Goal: Transaction & Acquisition: Book appointment/travel/reservation

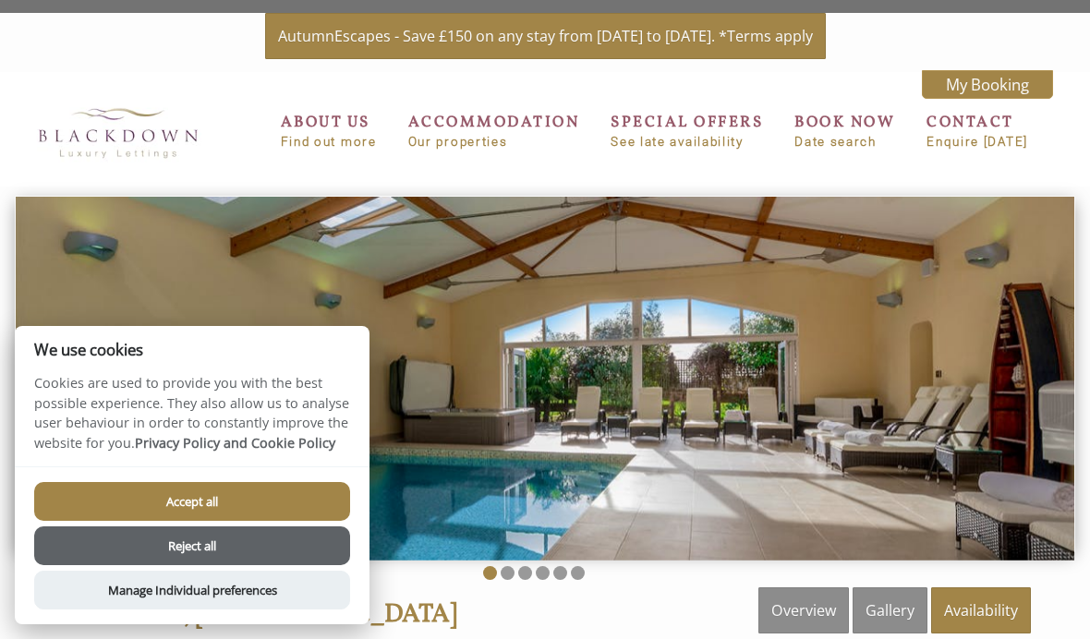
click at [279, 512] on button "Accept all" at bounding box center [192, 501] width 316 height 39
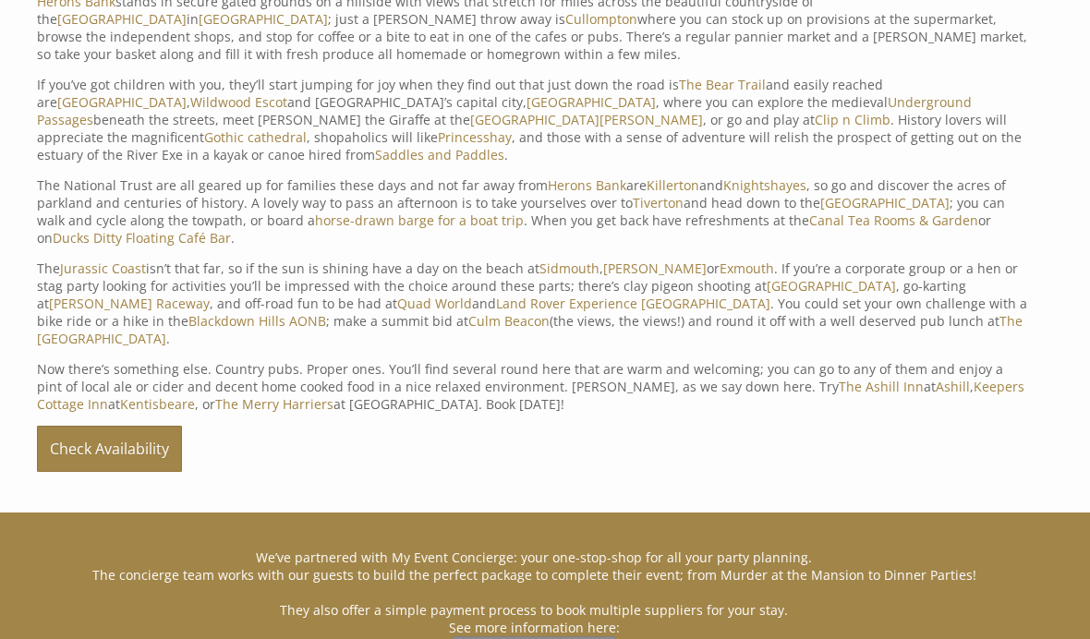
scroll to position [804, 0]
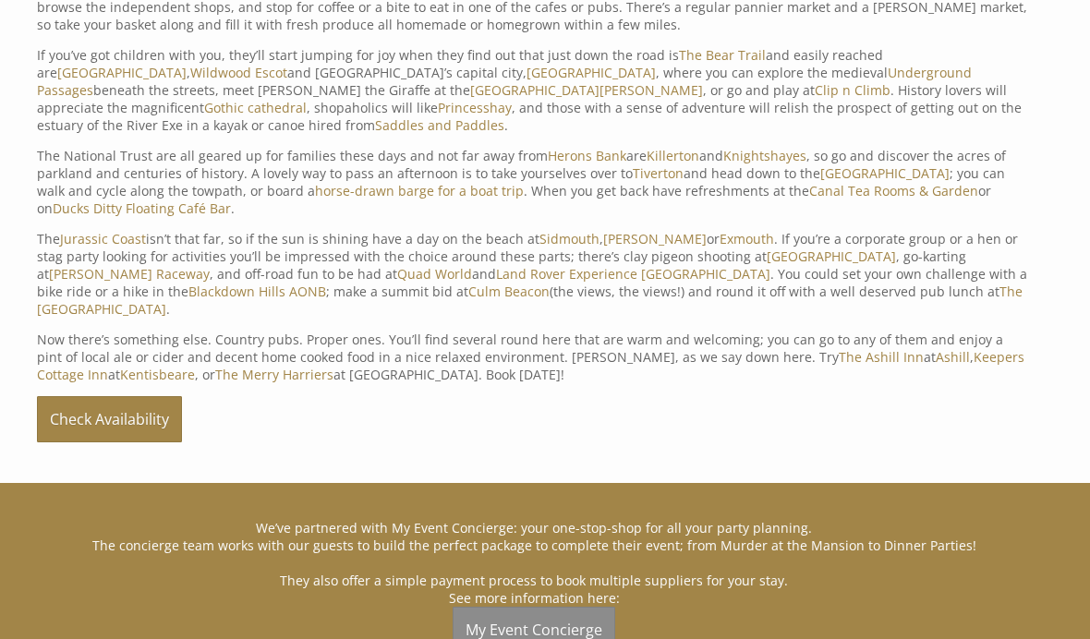
click at [155, 396] on link "Check Availability" at bounding box center [109, 419] width 145 height 46
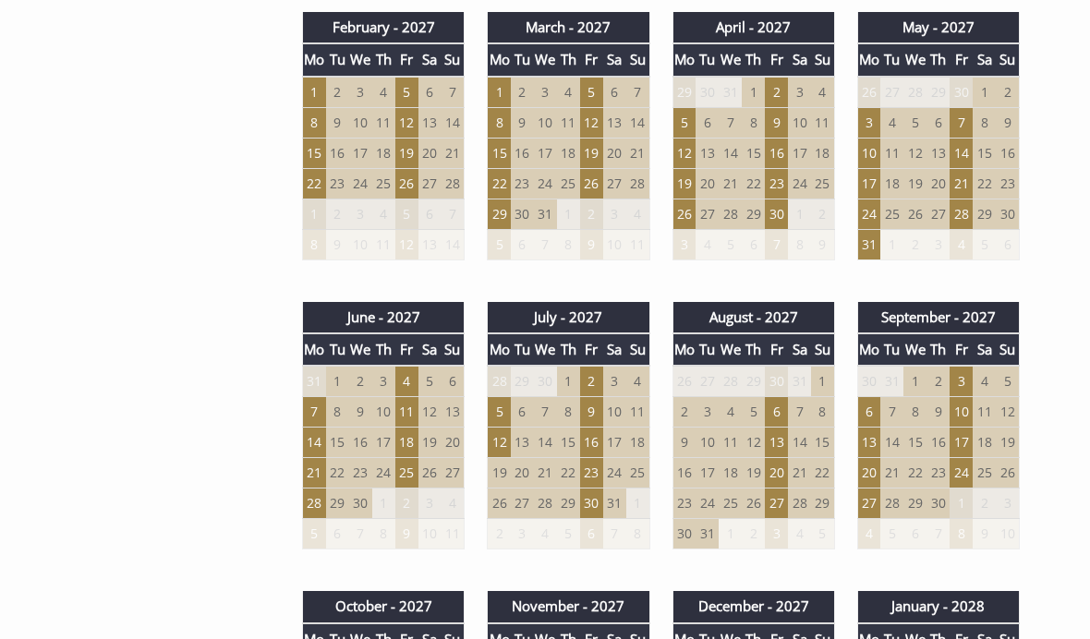
scroll to position [1860, 0]
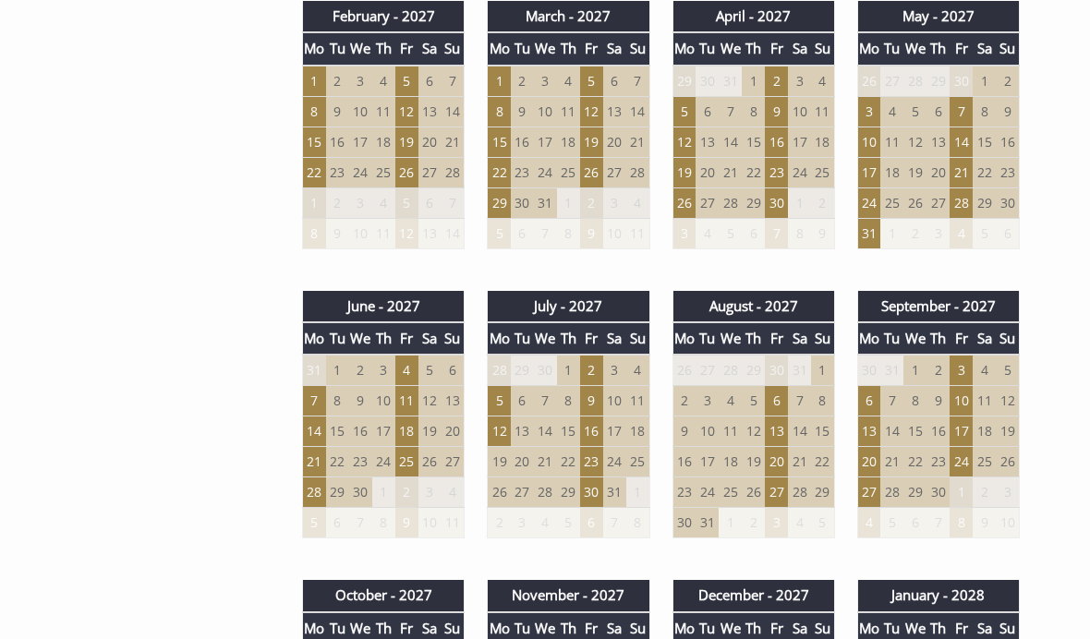
click at [737, 546] on div "August - 2027 Mo Tu We Th Fr Sa Su 26 27 28 29 30 31 1 2 3 4 5 6 7 8 9 10" at bounding box center [753, 424] width 185 height 267
click at [696, 448] on td "17" at bounding box center [706, 462] width 23 height 30
click at [781, 450] on td "20" at bounding box center [776, 462] width 23 height 30
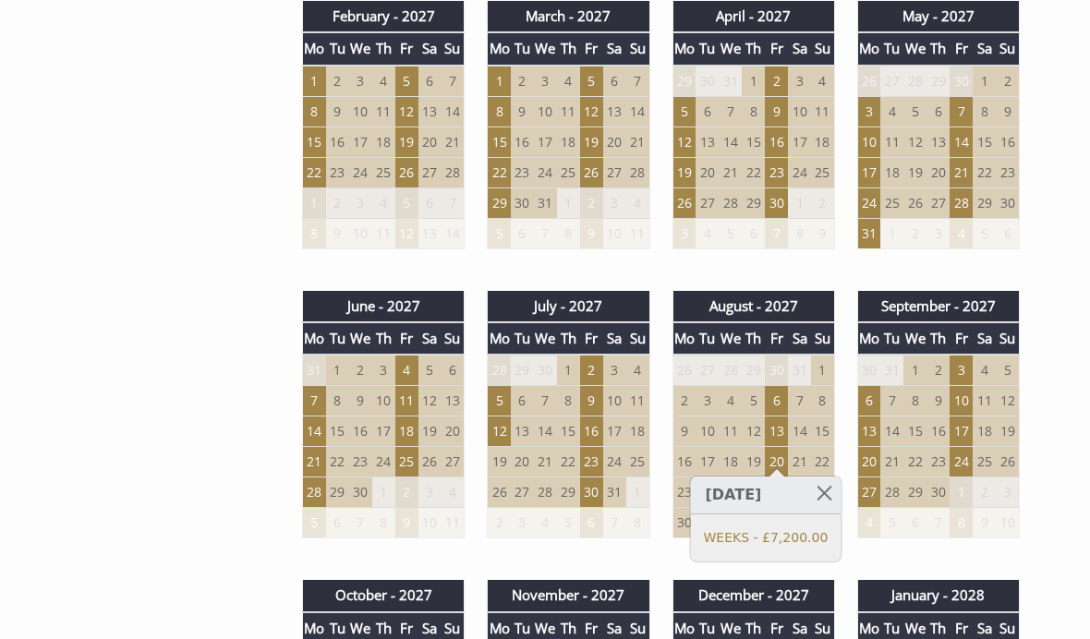
click at [1085, 228] on div "Properties Herons Bank, Devon Overview Gallery Availability Special Offers Info…" at bounding box center [545, 88] width 1090 height 2723
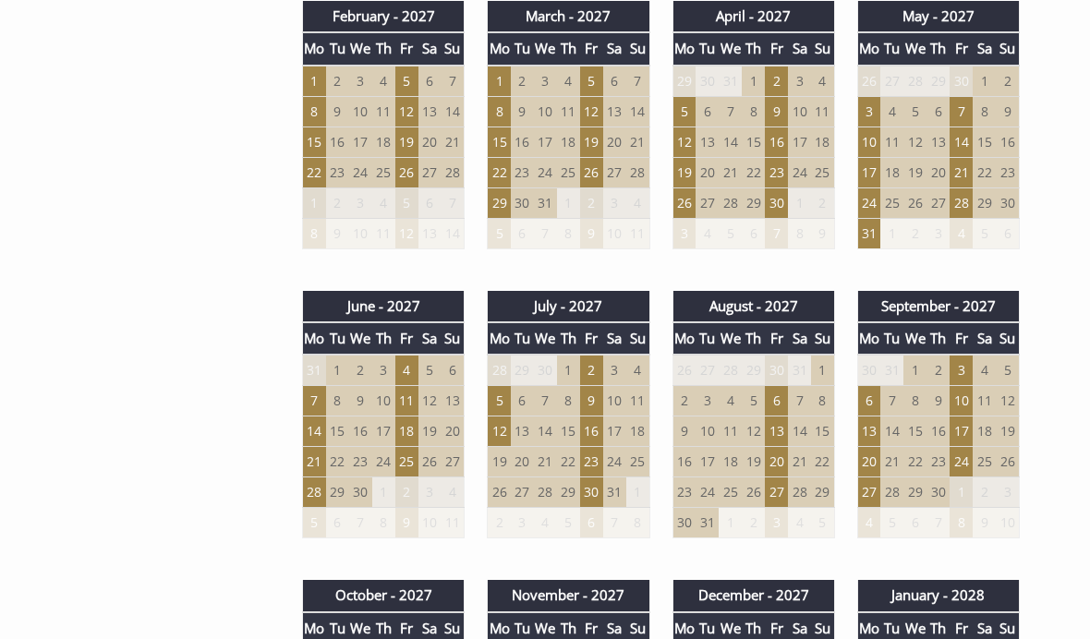
click at [786, 427] on td "13" at bounding box center [776, 432] width 23 height 30
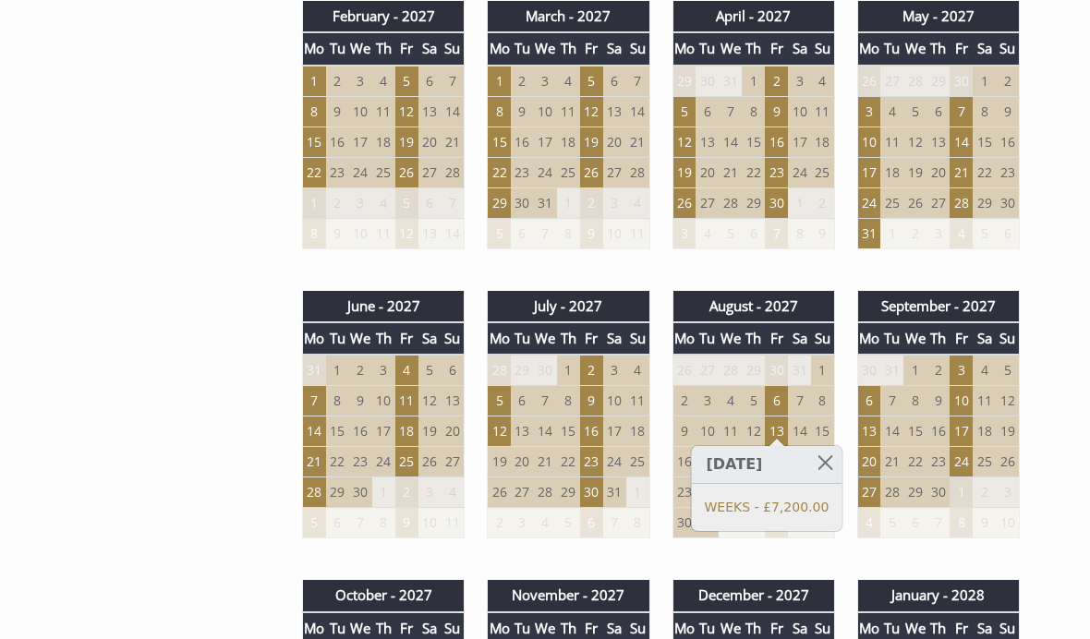
click at [1081, 210] on div "Properties Herons Bank, Devon Overview Gallery Availability Special Offers Info…" at bounding box center [545, 88] width 1090 height 2723
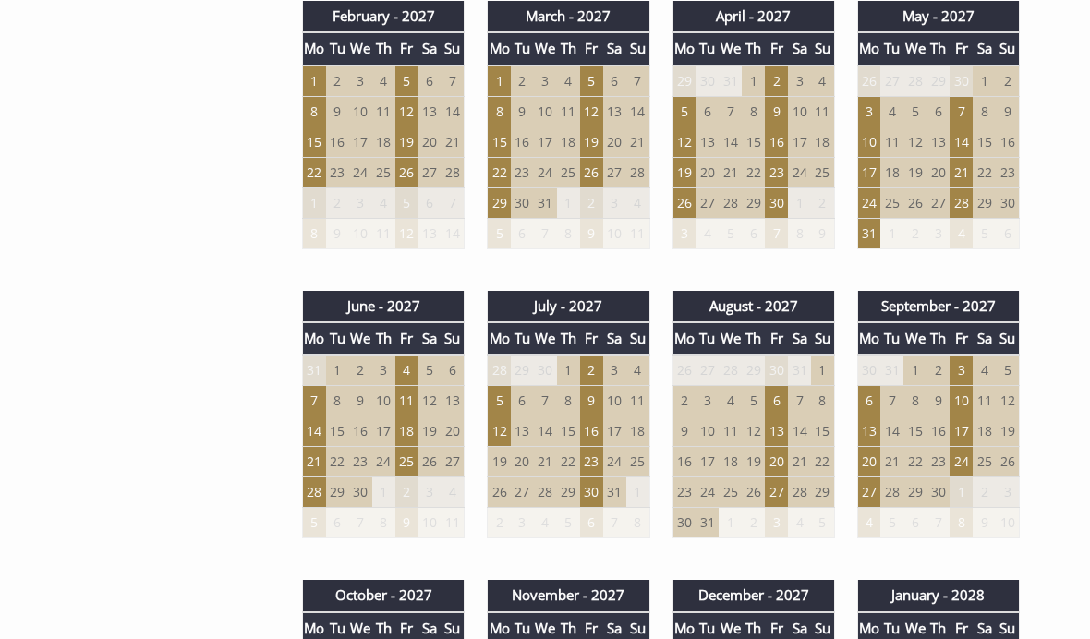
click at [690, 391] on td "2" at bounding box center [683, 401] width 23 height 30
click at [781, 391] on td "6" at bounding box center [776, 401] width 23 height 30
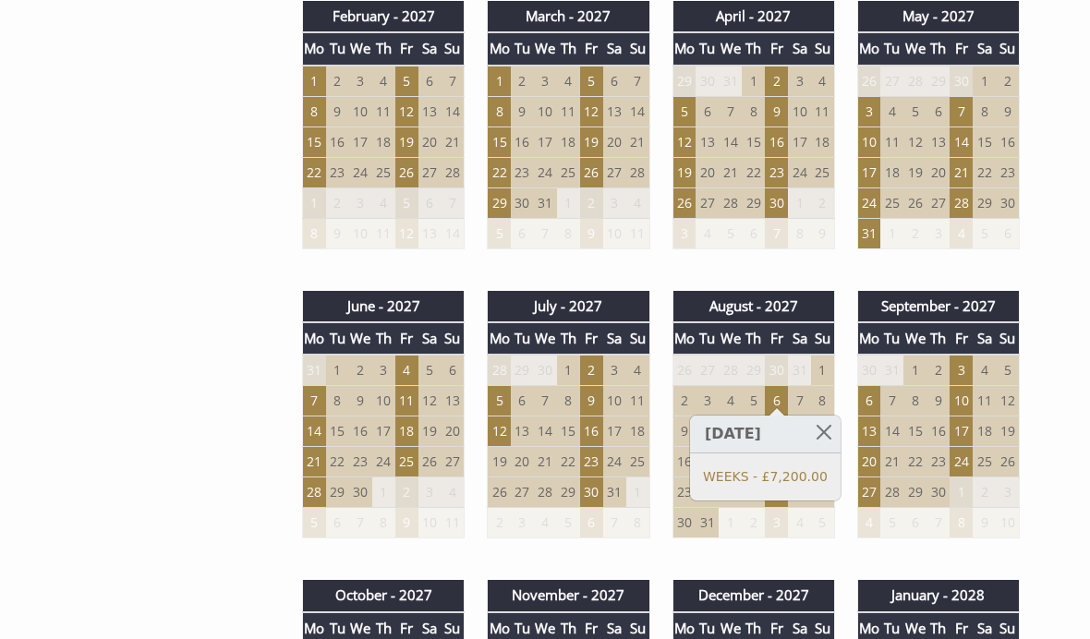
click at [821, 541] on div "August - 2027 Mo Tu We Th Fr Sa Su 26 27 28 29 30 31 1 2 3 4 5 6 7 8 9 10" at bounding box center [753, 424] width 185 height 267
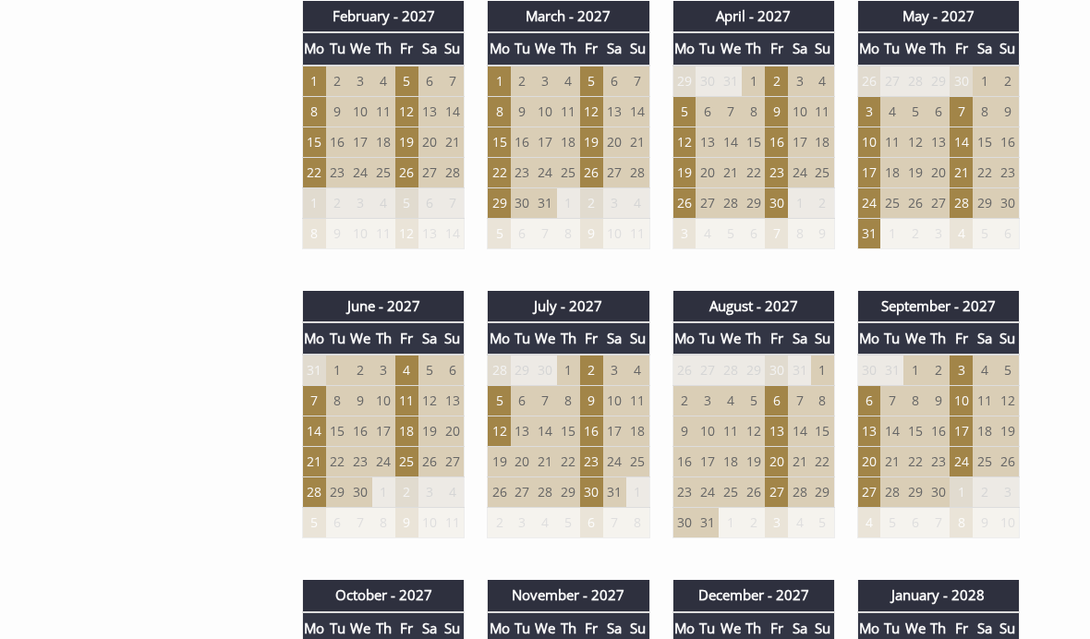
click at [592, 420] on td "16" at bounding box center [591, 432] width 23 height 30
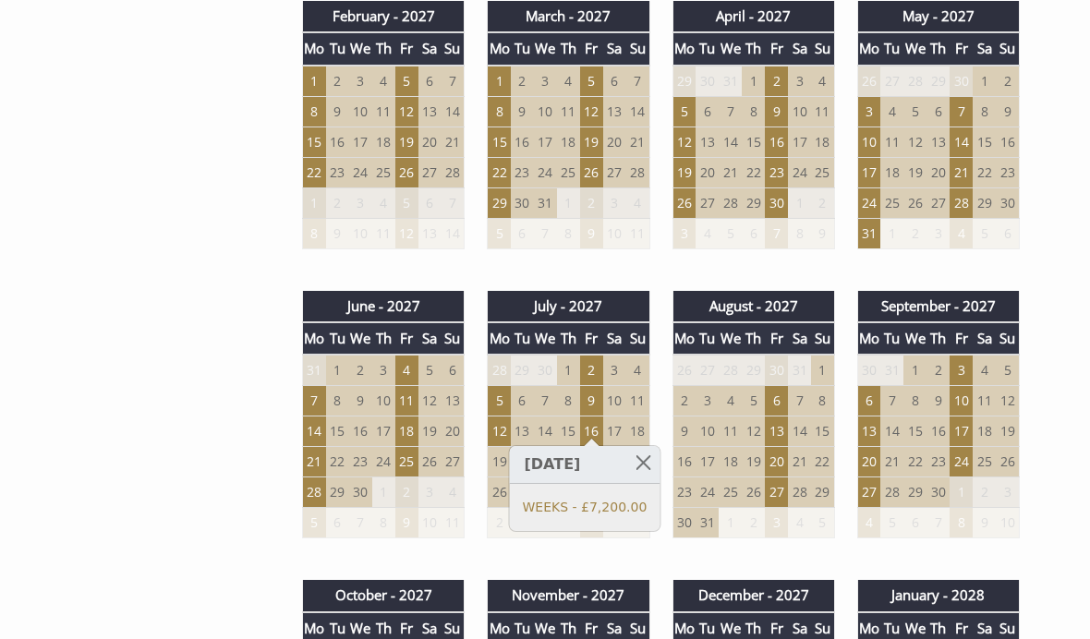
click at [698, 539] on div "August - 2027 Mo Tu We Th Fr Sa Su 26 27 28 29 30 31 1 2 3 4 5 6 7 8 9 10" at bounding box center [753, 424] width 185 height 267
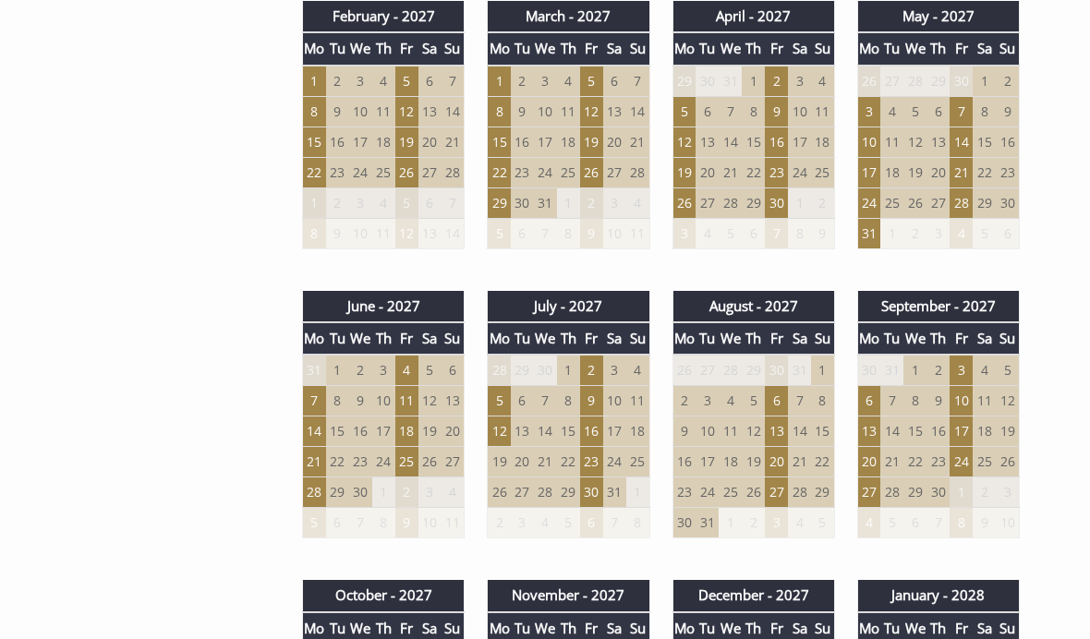
click at [602, 480] on td "30" at bounding box center [591, 493] width 23 height 30
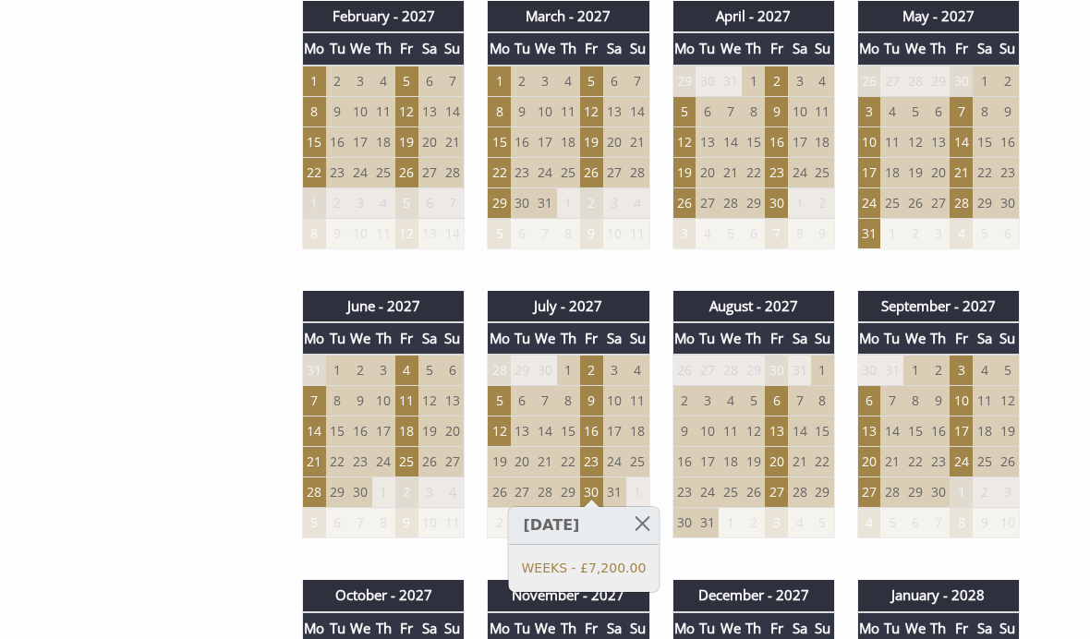
click at [763, 533] on div "August - 2027 Mo Tu We Th Fr Sa Su 26 27 28 29 30 31 1 2 3 4 5 6 7 8 9 10" at bounding box center [753, 424] width 185 height 267
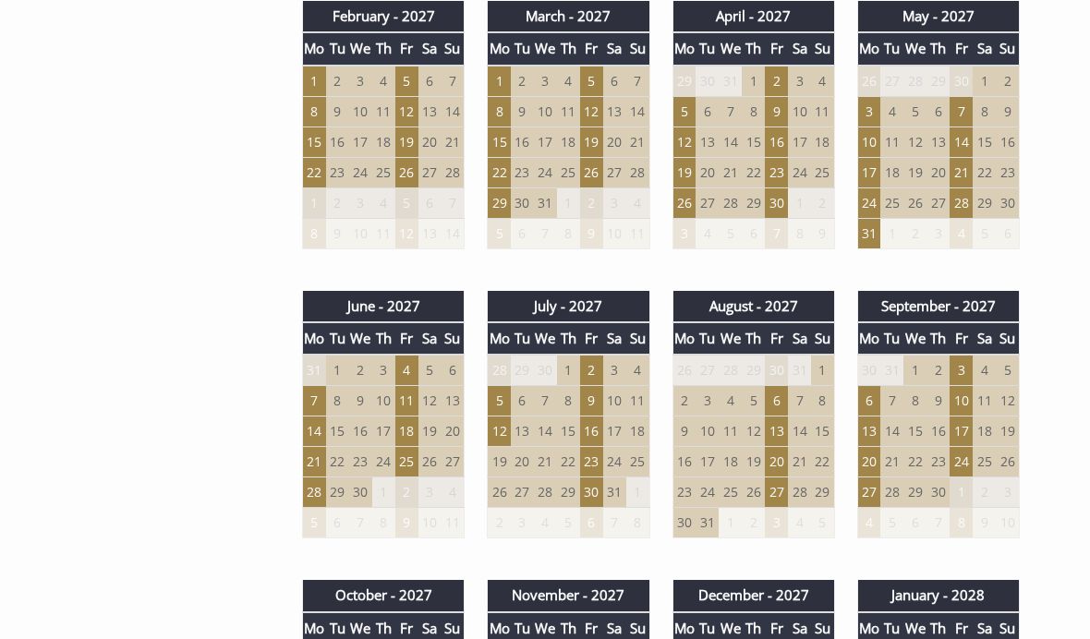
click at [967, 162] on td "21" at bounding box center [960, 172] width 23 height 30
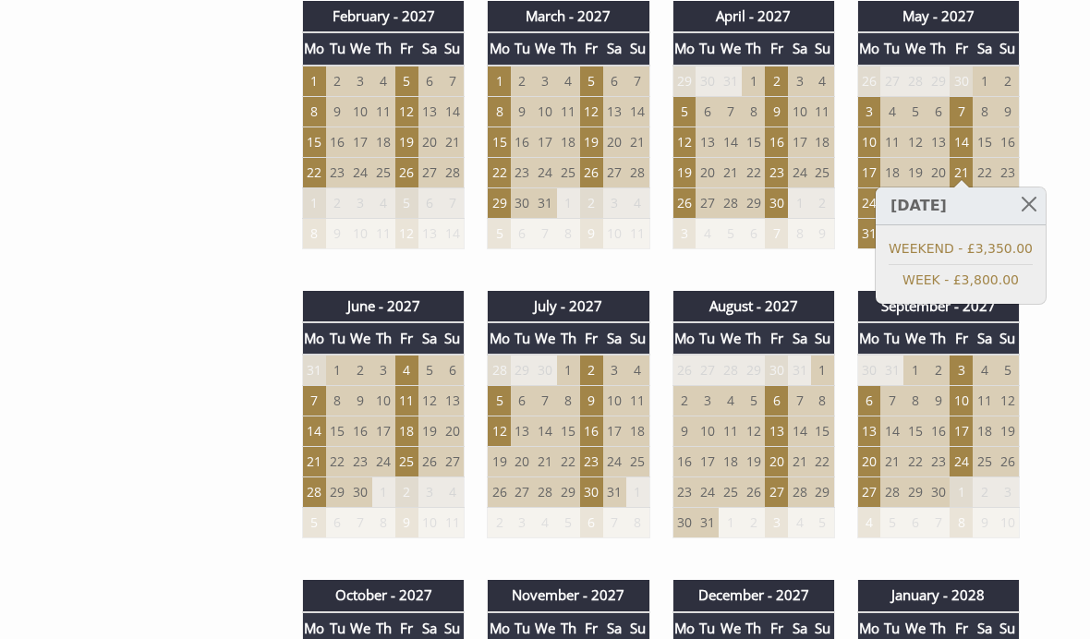
click at [1082, 286] on div "Properties Herons Bank, Devon Overview Gallery Availability Special Offers Info…" at bounding box center [545, 88] width 1090 height 2723
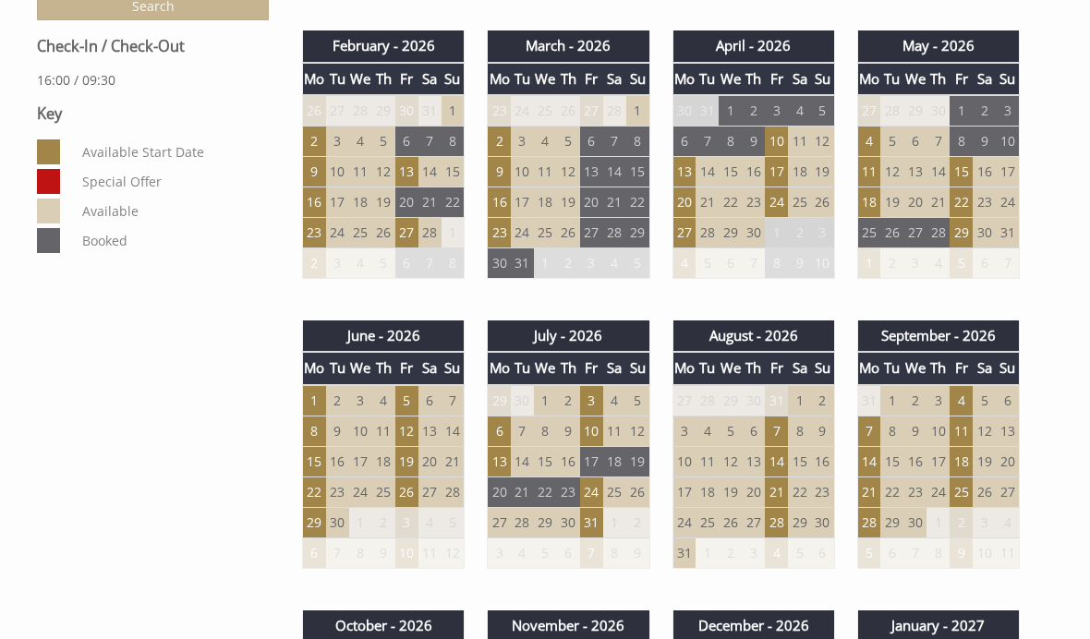
scroll to position [945, 0]
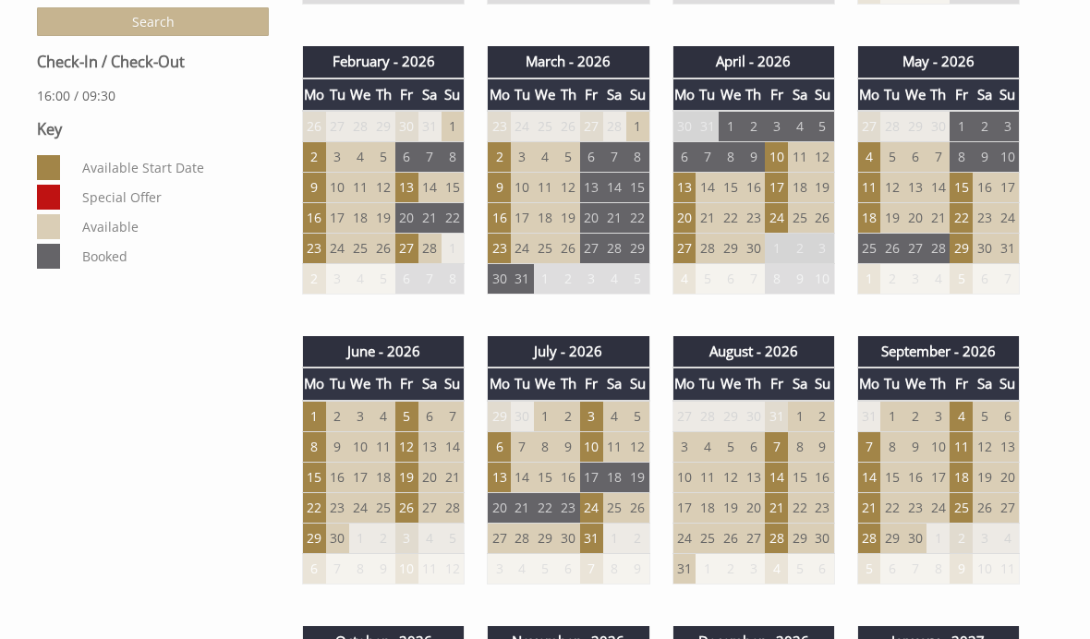
click at [962, 212] on td "22" at bounding box center [960, 218] width 23 height 30
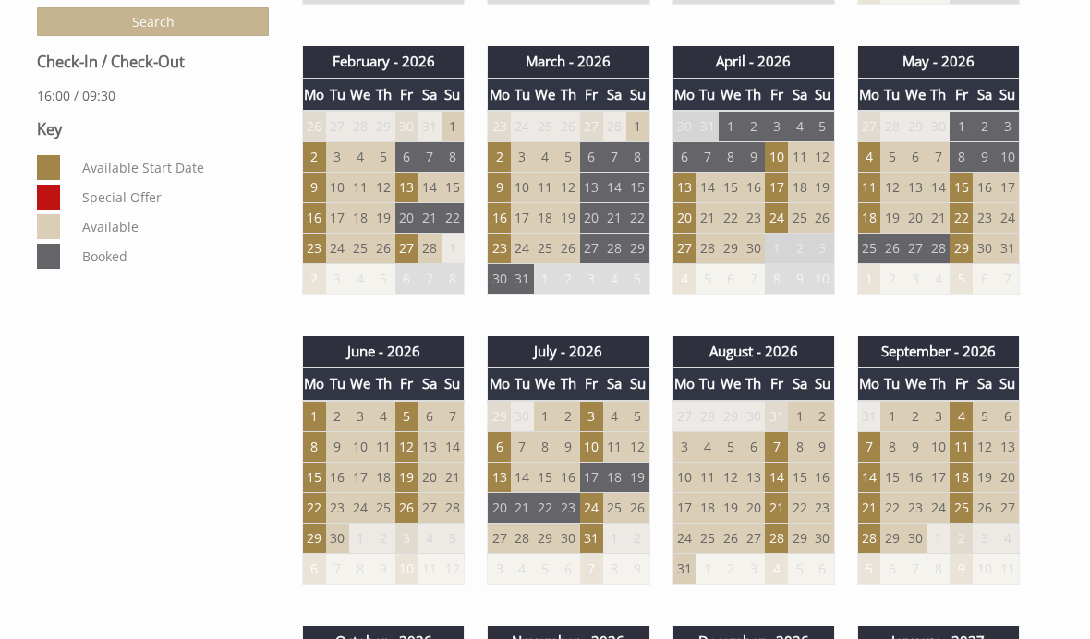
click at [963, 238] on td "29" at bounding box center [960, 249] width 23 height 30
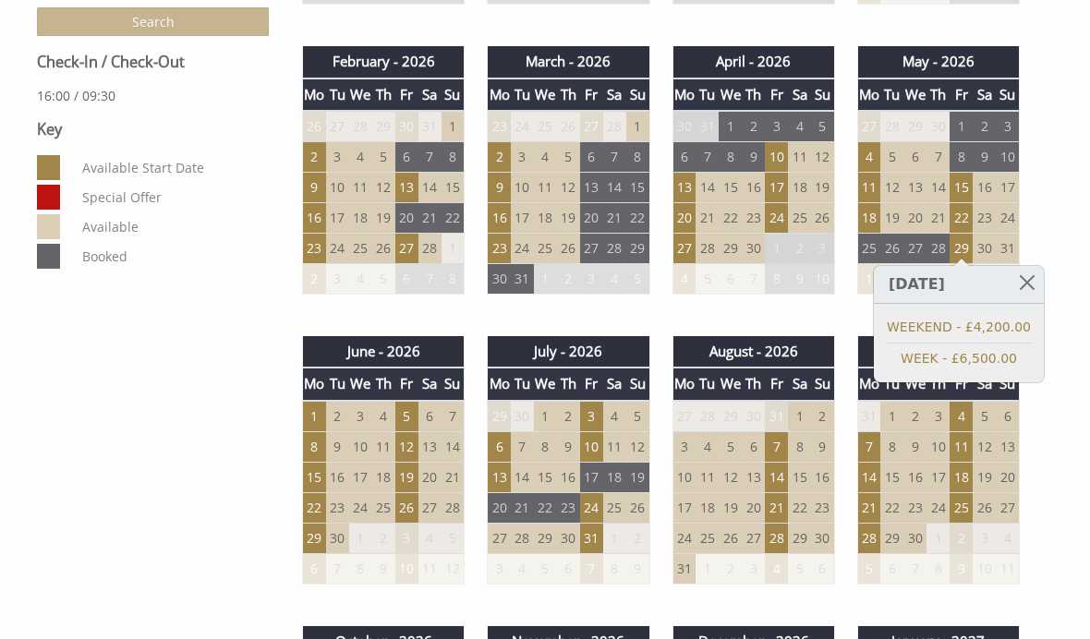
click at [967, 207] on td "22" at bounding box center [960, 218] width 23 height 30
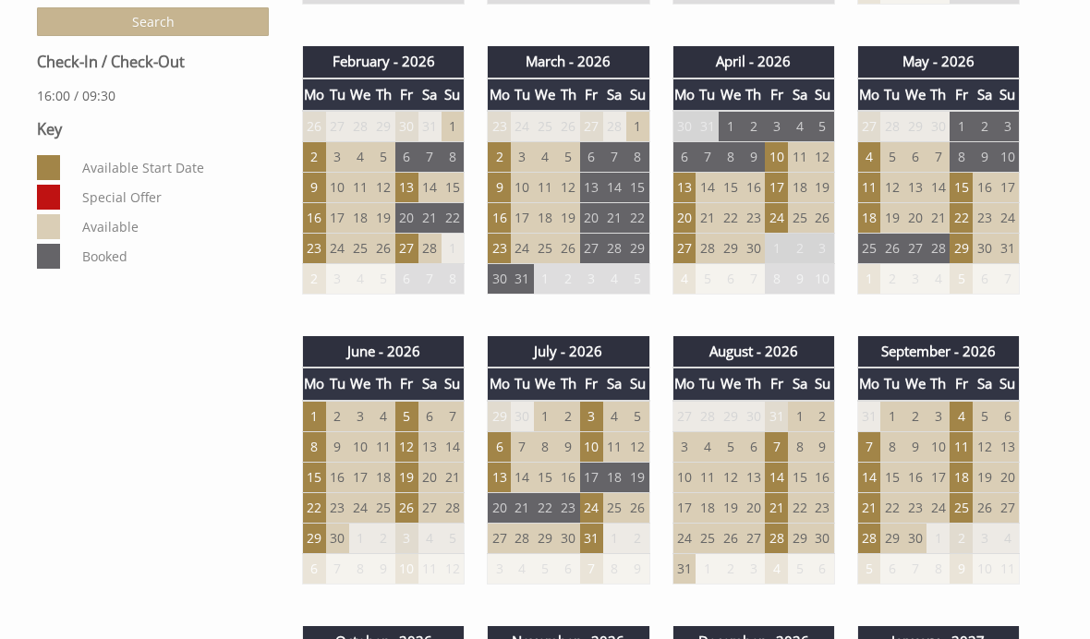
click at [770, 185] on td "17" at bounding box center [776, 188] width 23 height 30
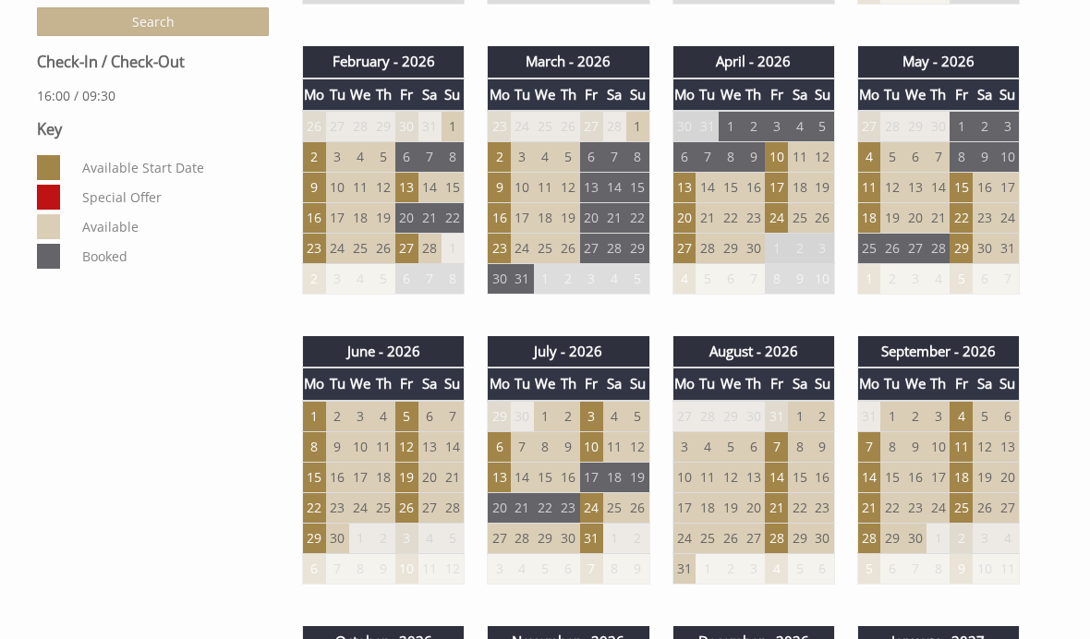
click at [781, 215] on td "24" at bounding box center [776, 218] width 23 height 30
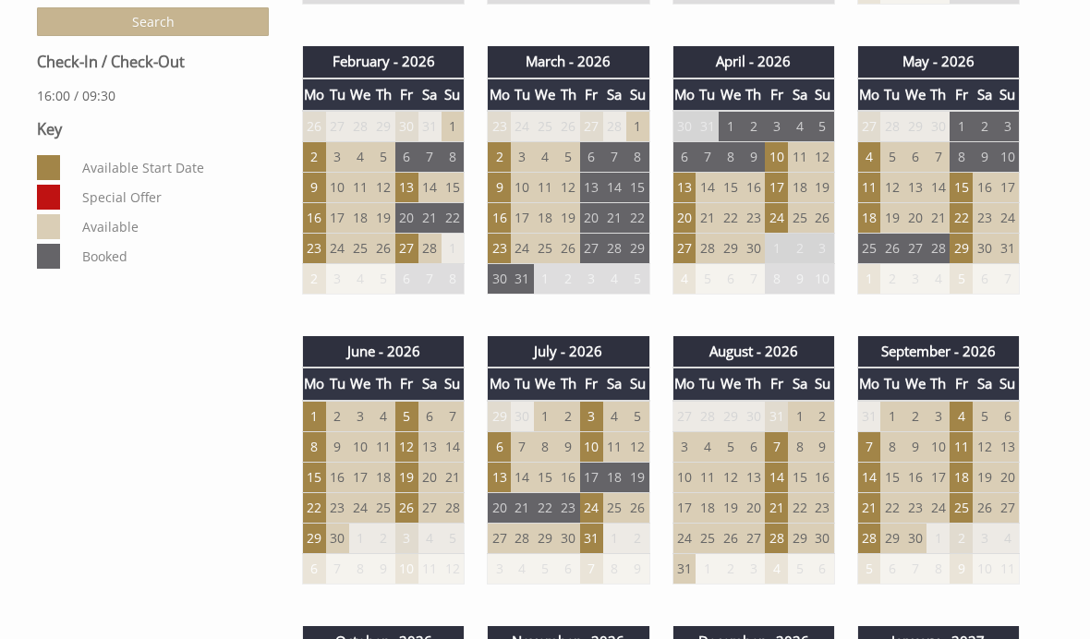
click at [691, 184] on td "13" at bounding box center [683, 188] width 23 height 30
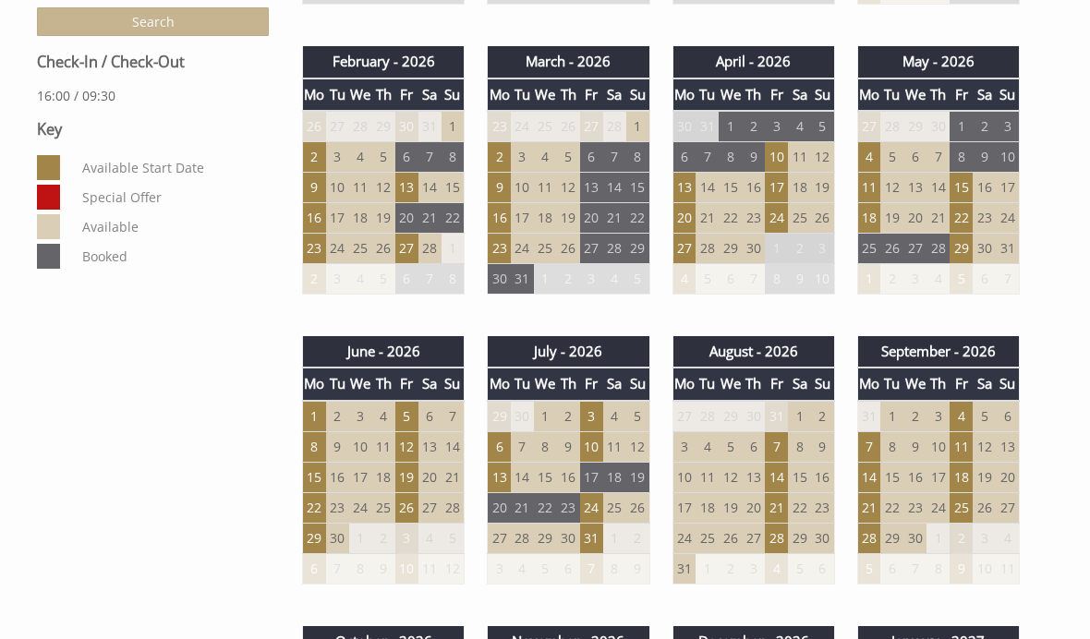
click at [780, 184] on td "17" at bounding box center [776, 188] width 23 height 30
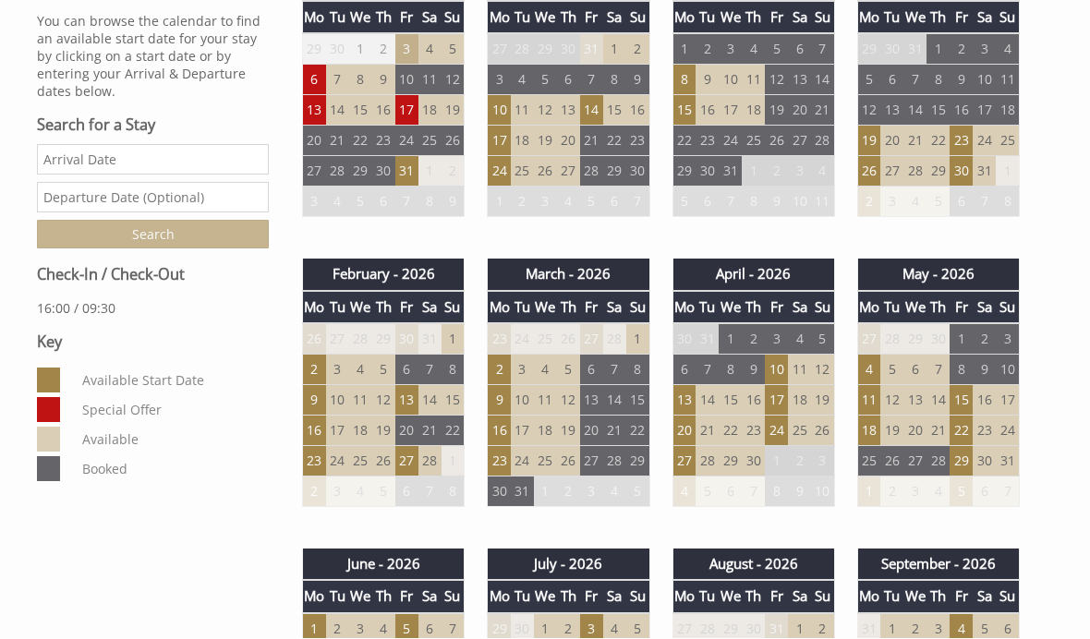
scroll to position [732, 0]
click at [964, 416] on td "22" at bounding box center [960, 431] width 23 height 30
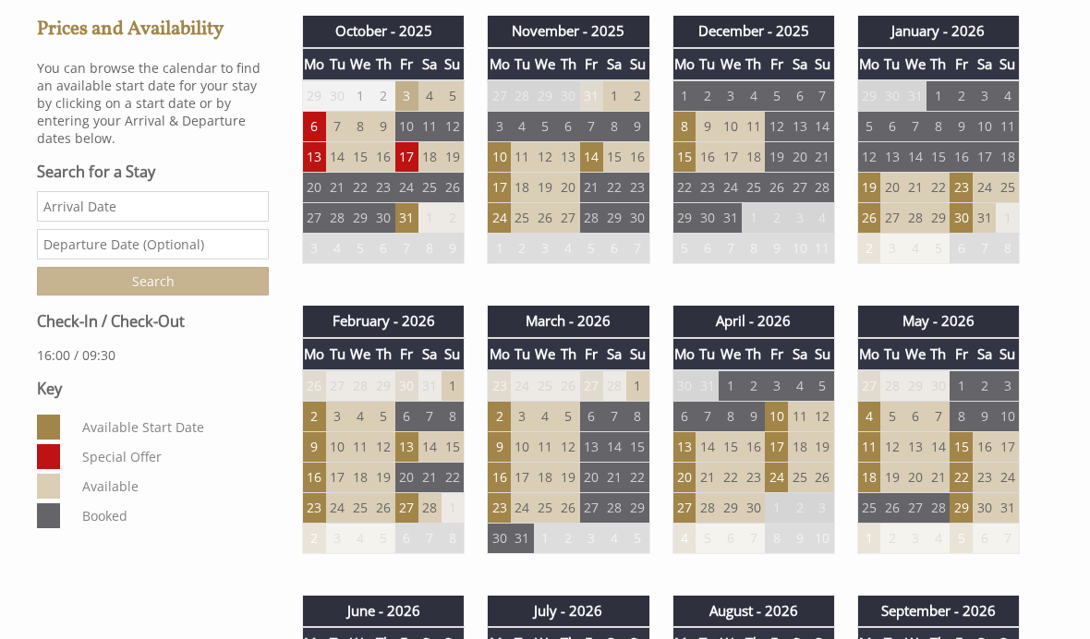
scroll to position [683, 0]
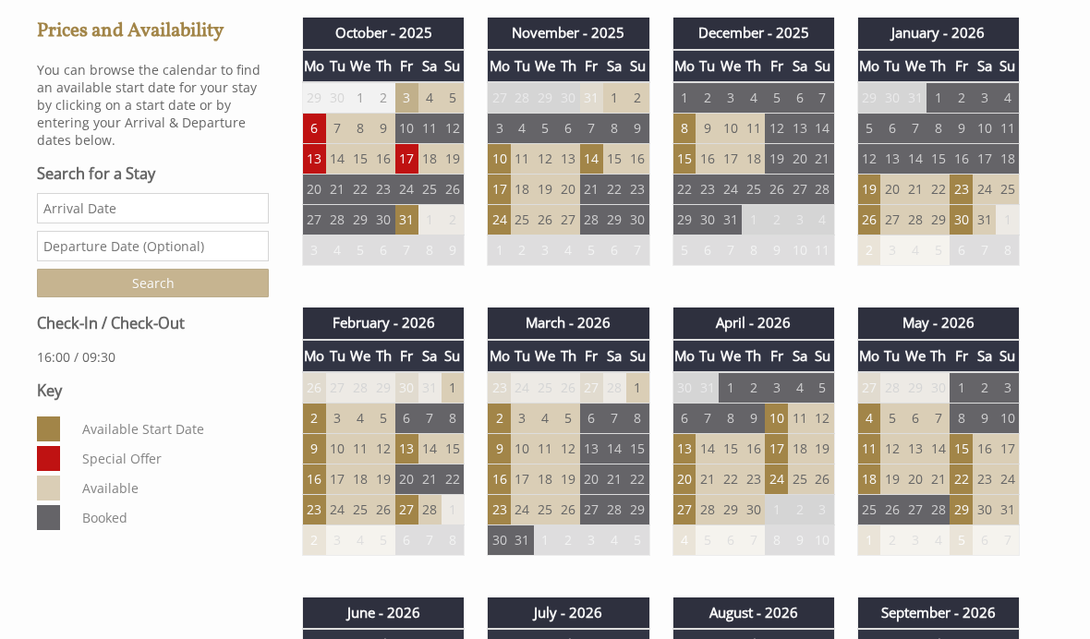
click at [413, 436] on td "13" at bounding box center [406, 449] width 23 height 30
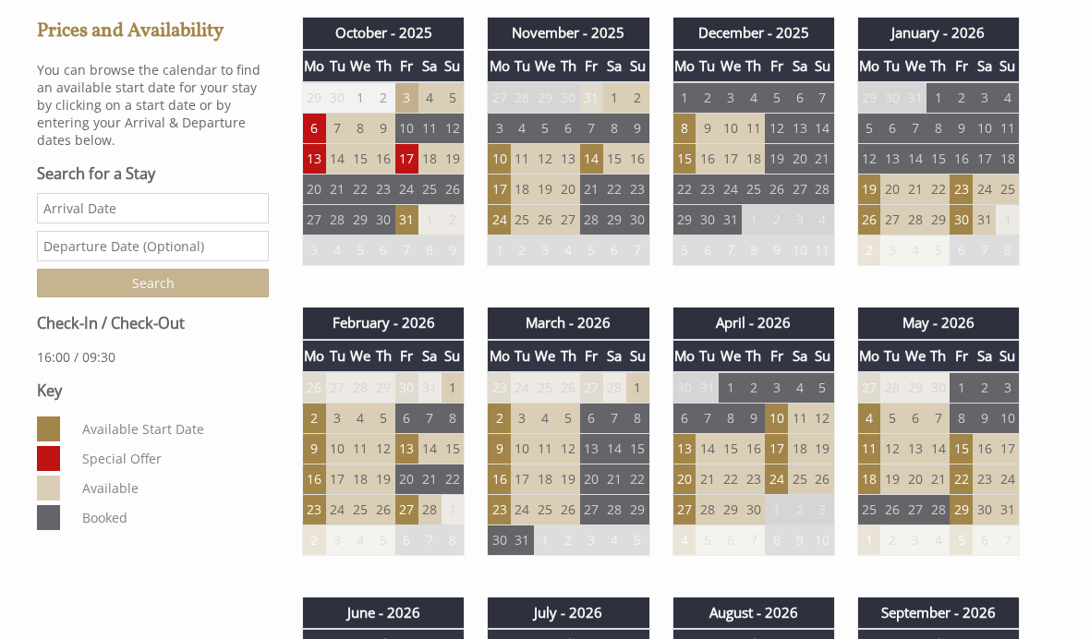
click at [415, 439] on td "13" at bounding box center [406, 449] width 23 height 30
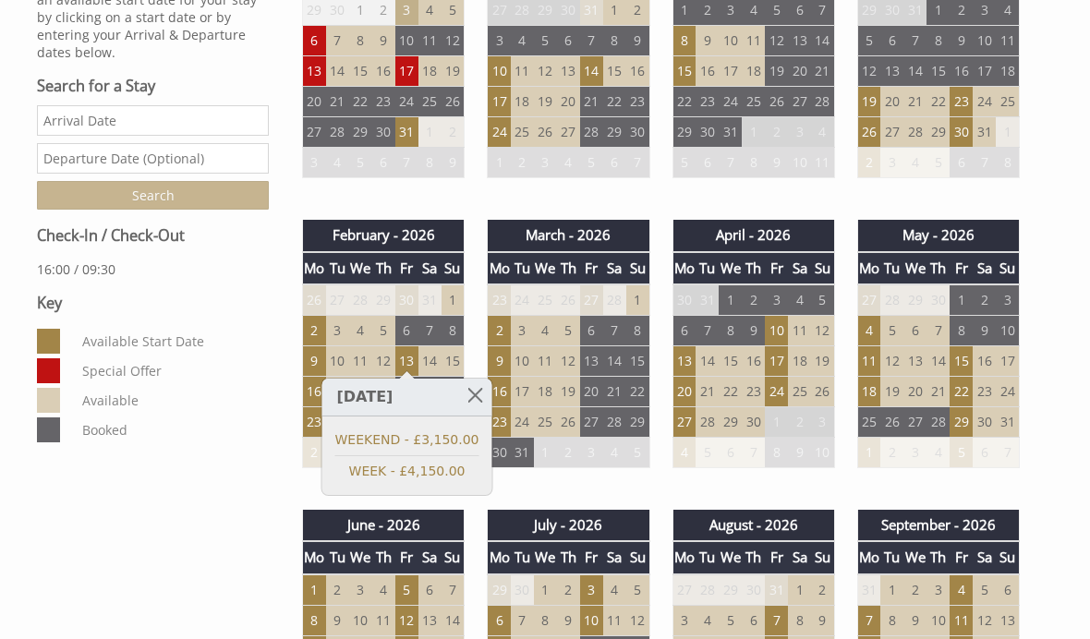
scroll to position [775, 0]
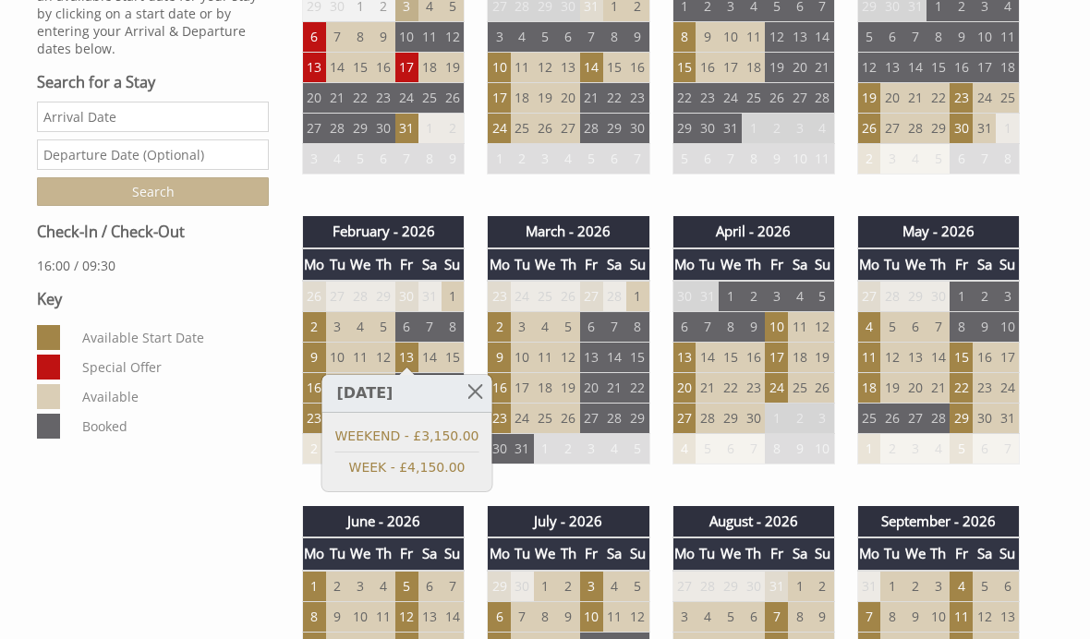
click at [548, 183] on div "November - 2025 Mo Tu We Th Fr Sa Su 27 28 29 30 31 1 2 3 4 5 6 7 8 9 10 11" at bounding box center [568, 59] width 185 height 267
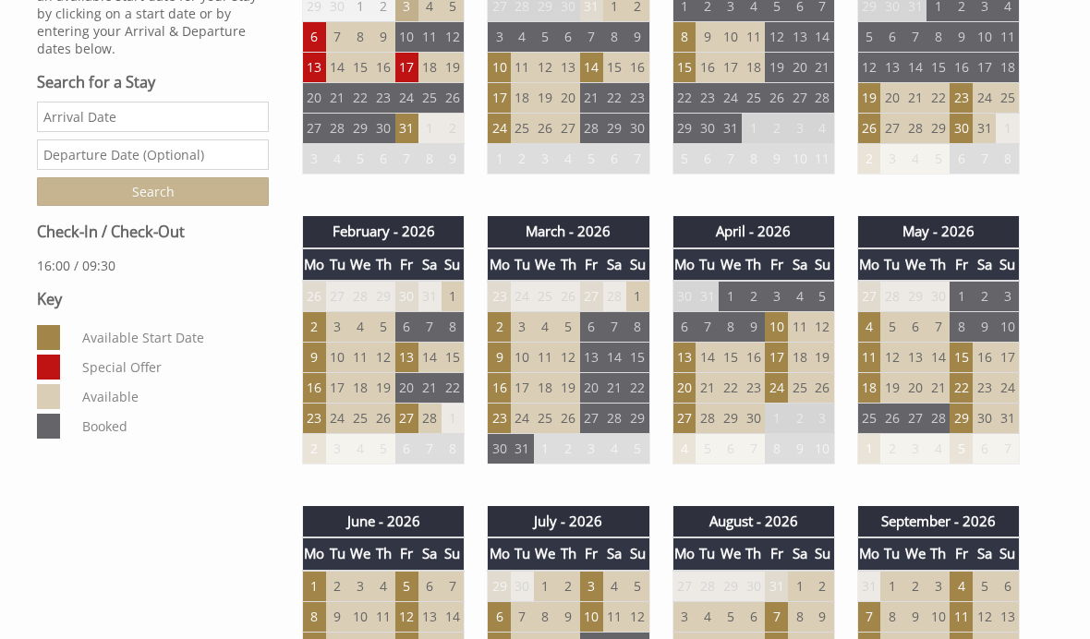
click at [323, 386] on td "16" at bounding box center [314, 388] width 23 height 30
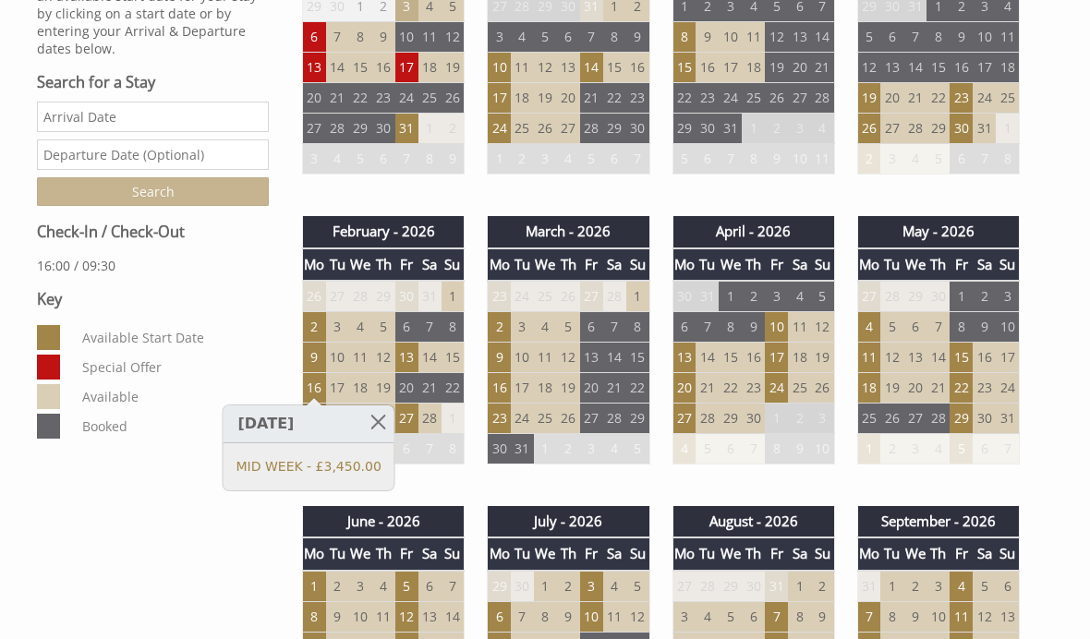
click at [410, 353] on td "13" at bounding box center [406, 358] width 23 height 30
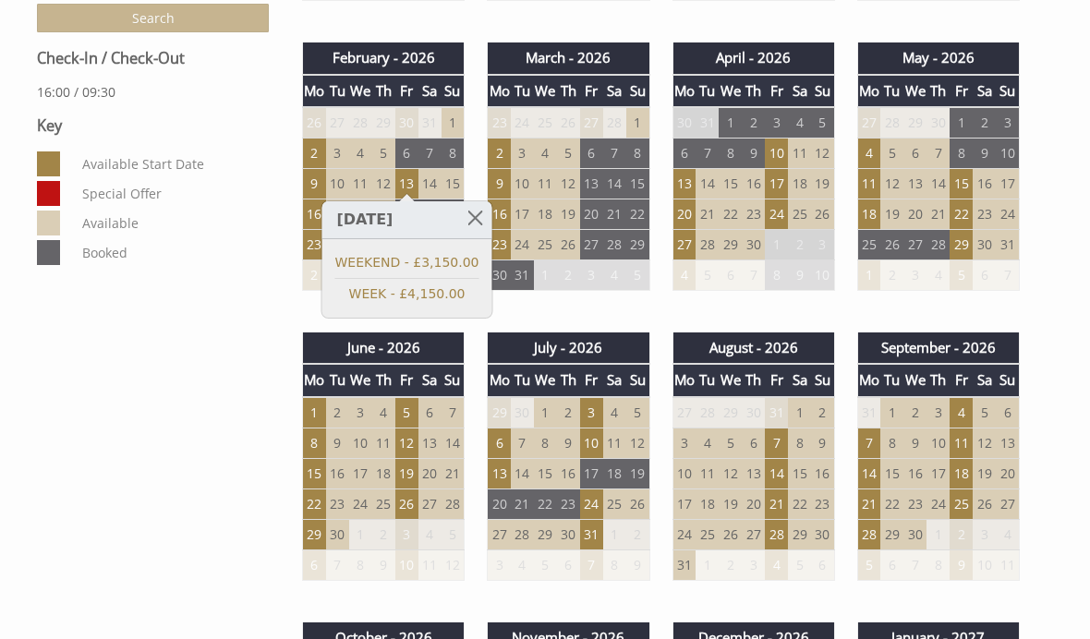
scroll to position [950, 0]
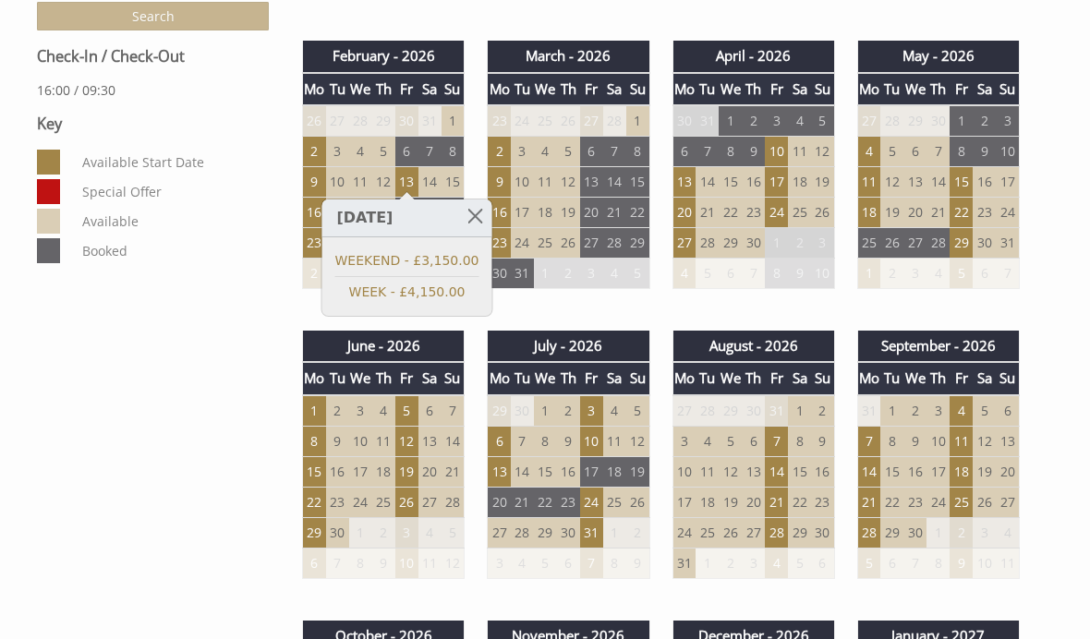
click at [786, 435] on td "7" at bounding box center [776, 441] width 23 height 30
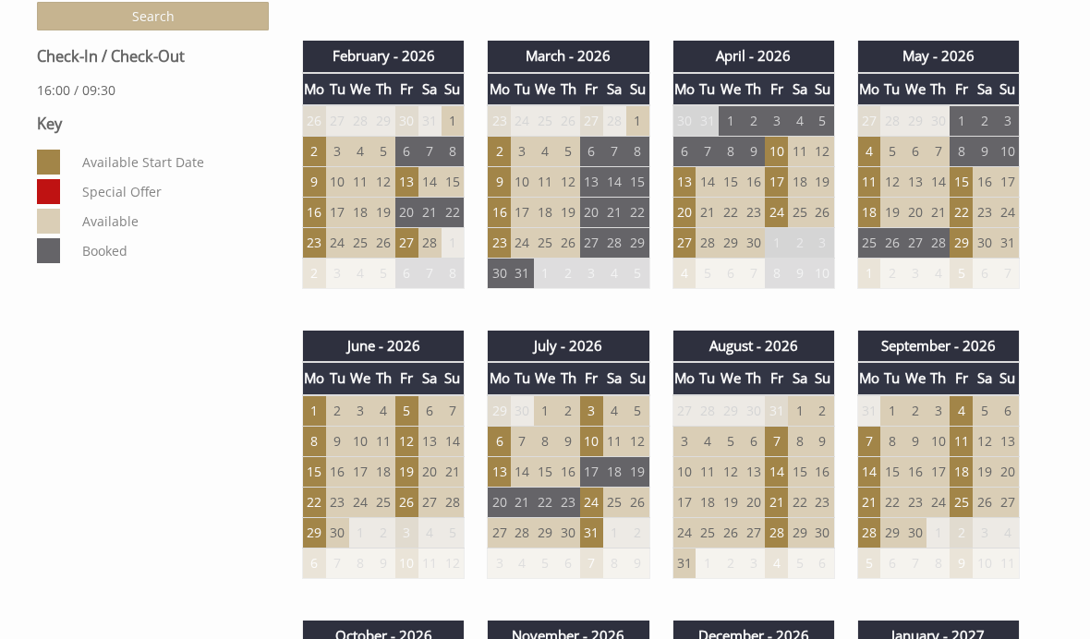
click at [782, 492] on td "21" at bounding box center [776, 502] width 23 height 30
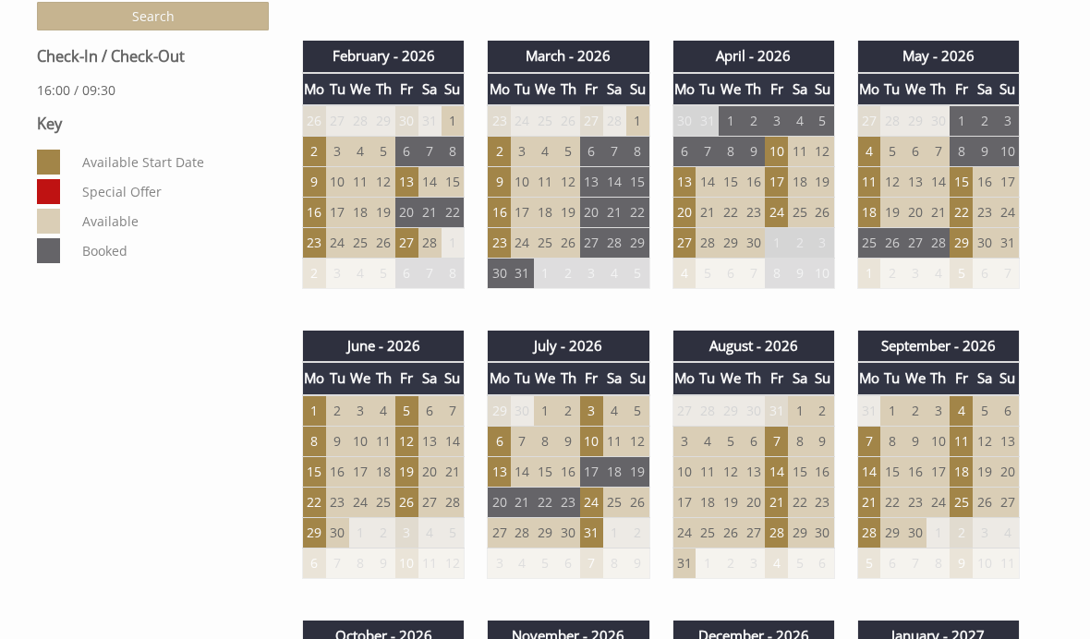
click at [781, 528] on td "28" at bounding box center [776, 532] width 23 height 30
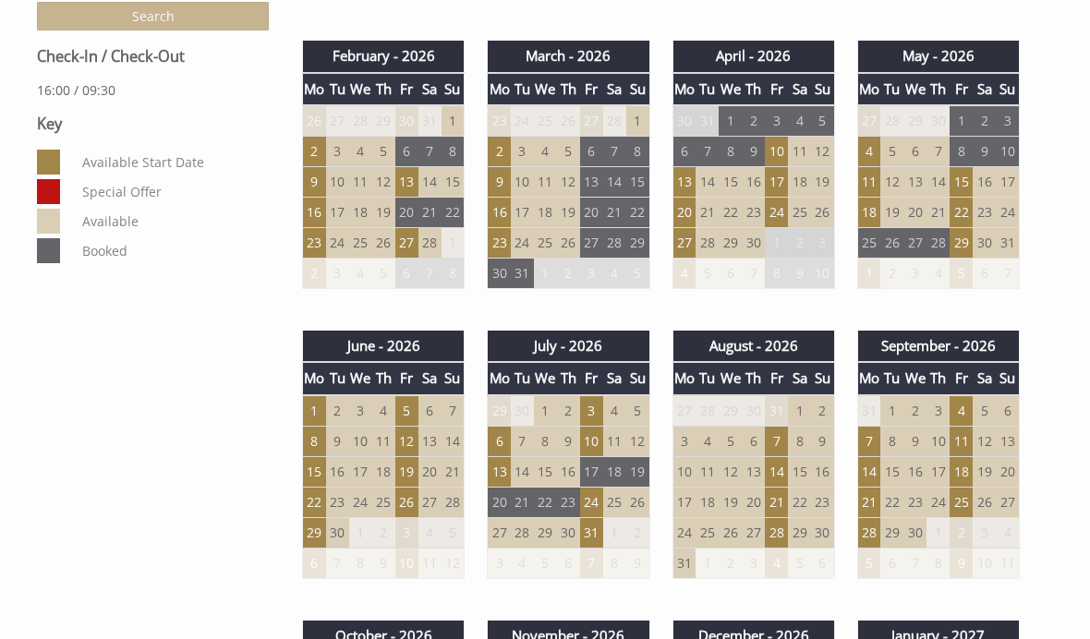
click at [597, 530] on td "31" at bounding box center [591, 532] width 23 height 30
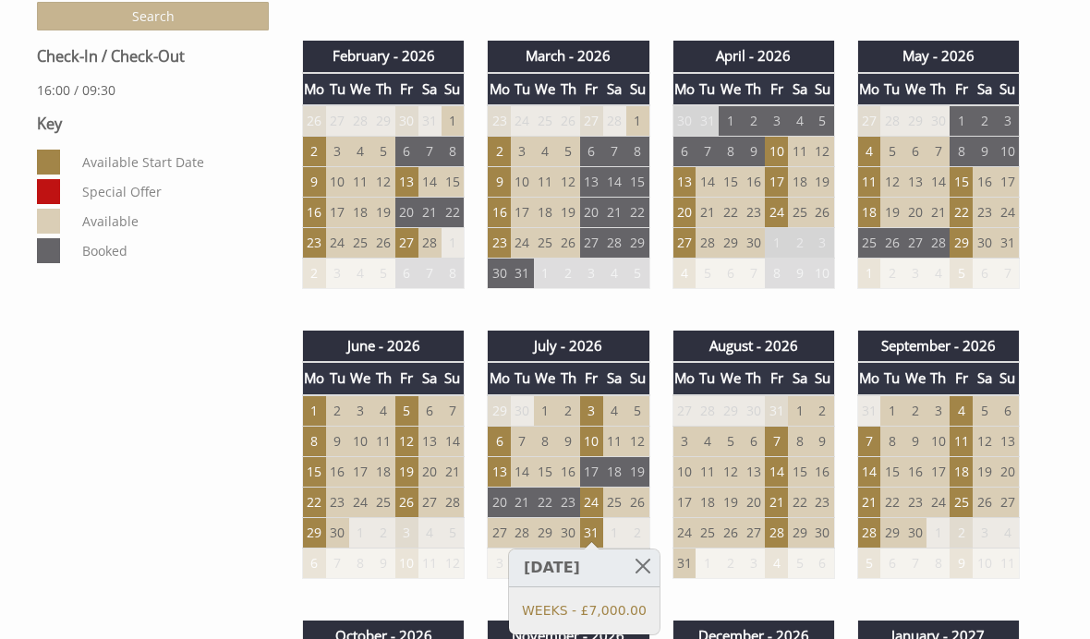
click at [961, 402] on td "4" at bounding box center [960, 410] width 23 height 31
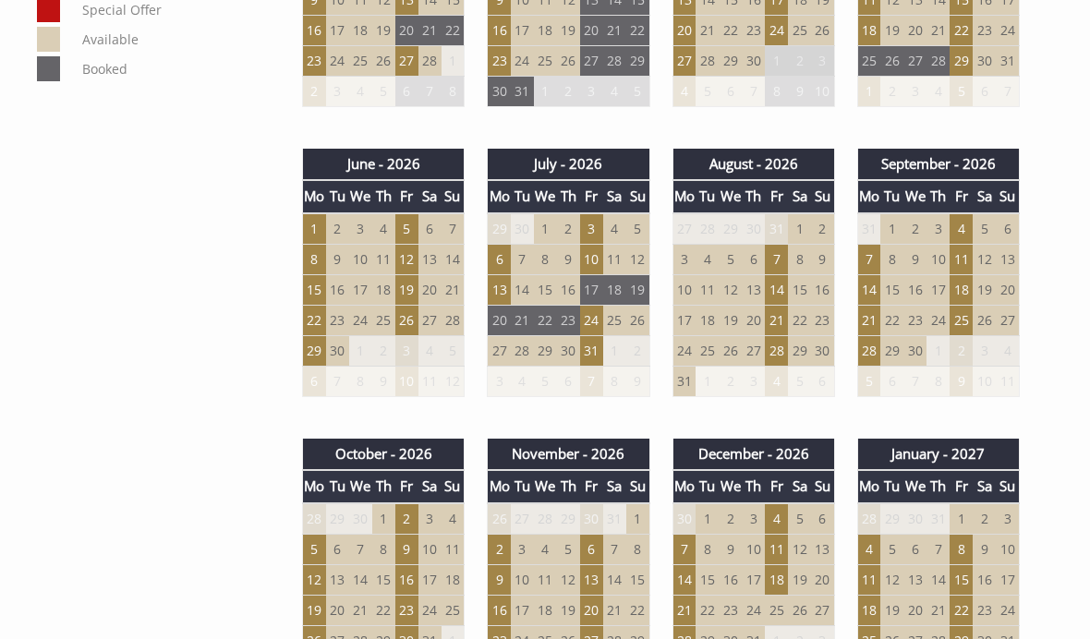
scroll to position [1131, 0]
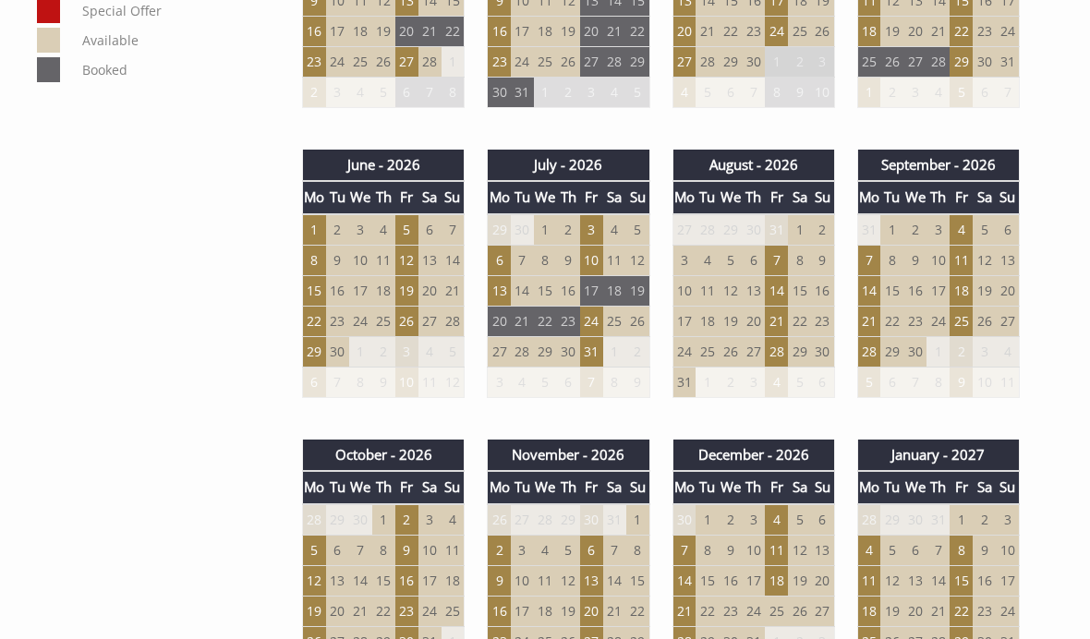
click at [960, 318] on td "25" at bounding box center [960, 321] width 23 height 30
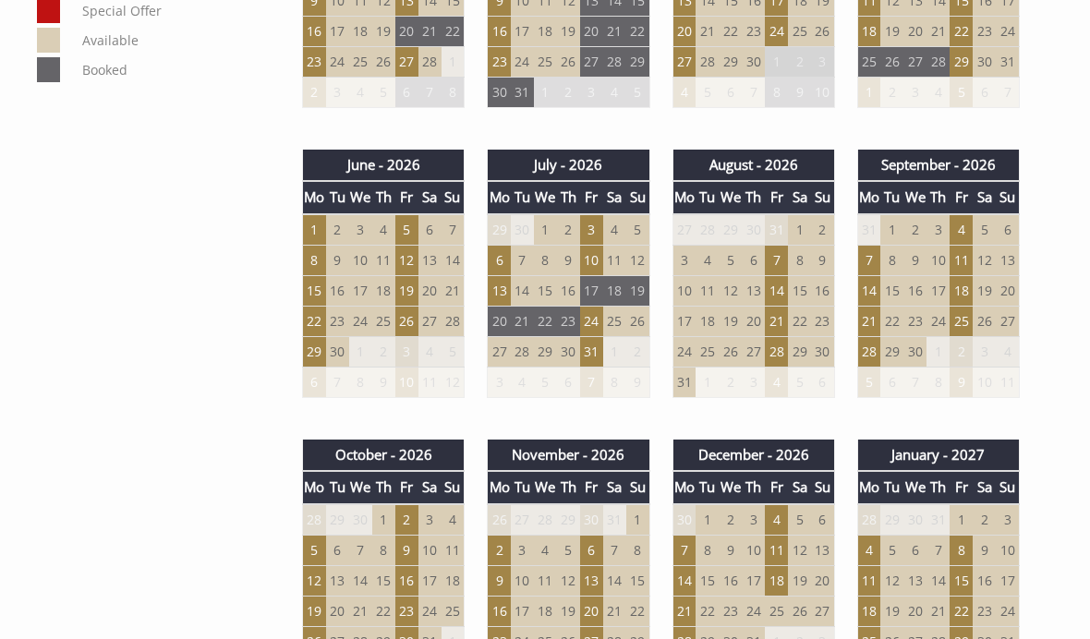
click at [956, 281] on td "18" at bounding box center [960, 290] width 23 height 30
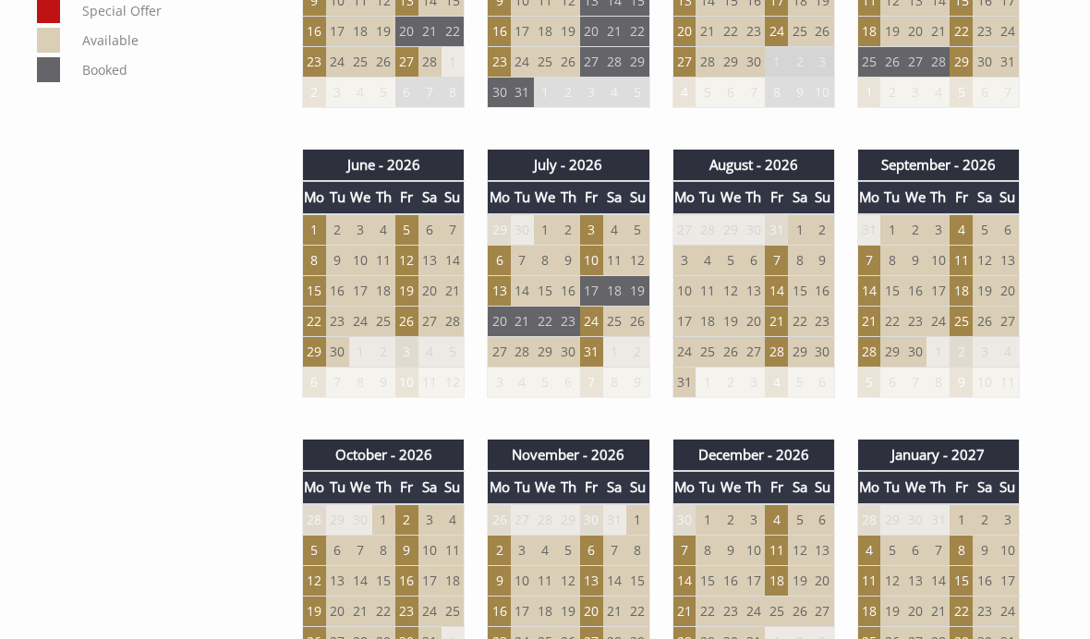
click at [961, 259] on td "11" at bounding box center [960, 260] width 23 height 30
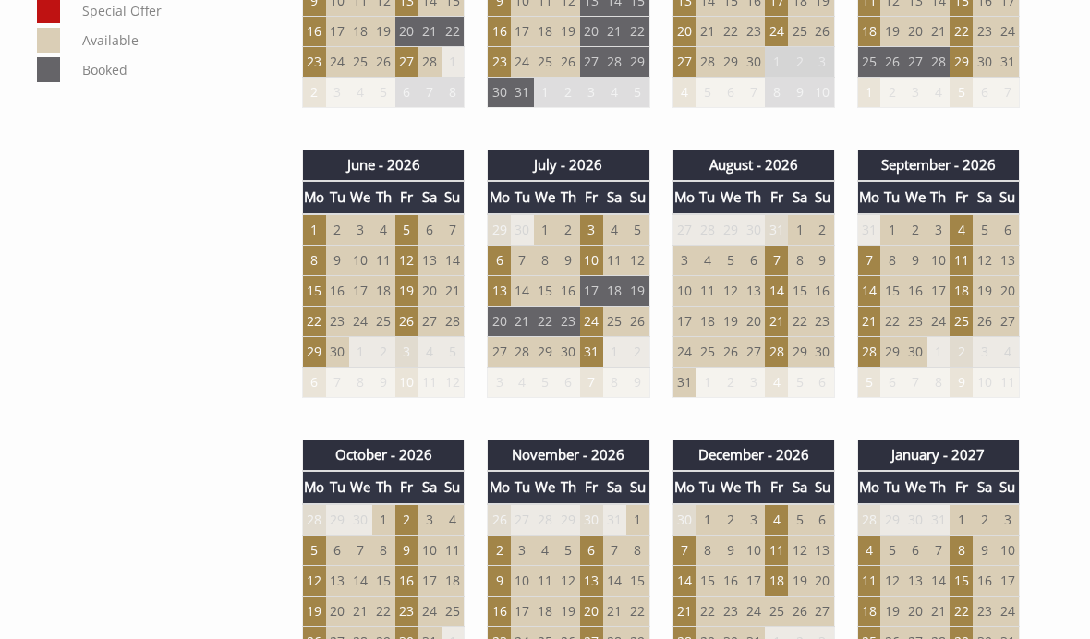
click at [417, 626] on td "30" at bounding box center [406, 641] width 23 height 30
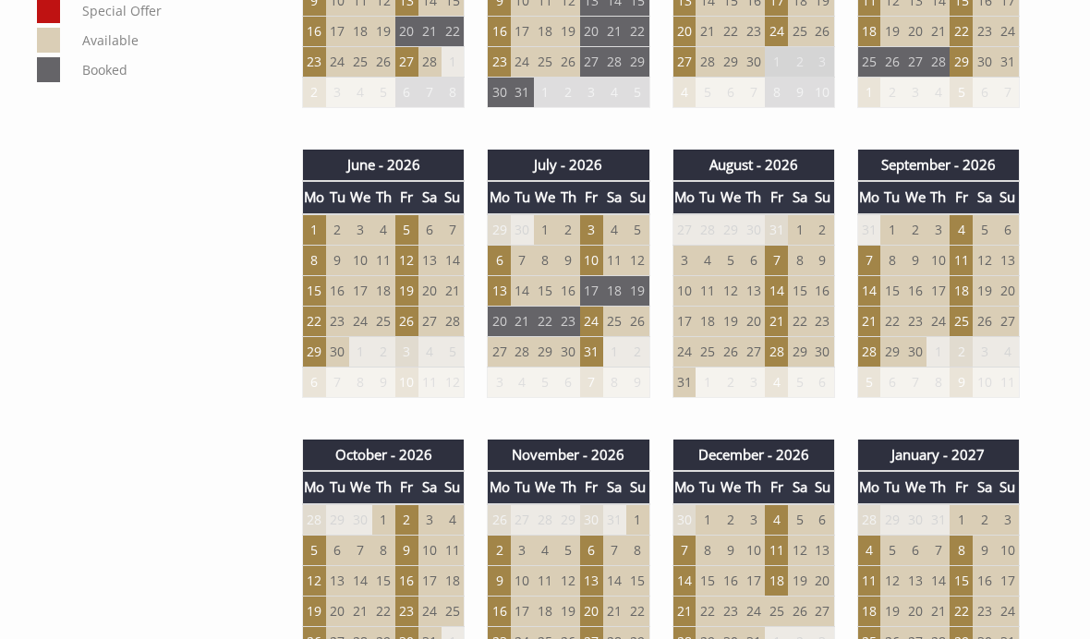
click at [419, 596] on td "24" at bounding box center [429, 611] width 23 height 30
click at [405, 596] on td "23" at bounding box center [406, 611] width 23 height 30
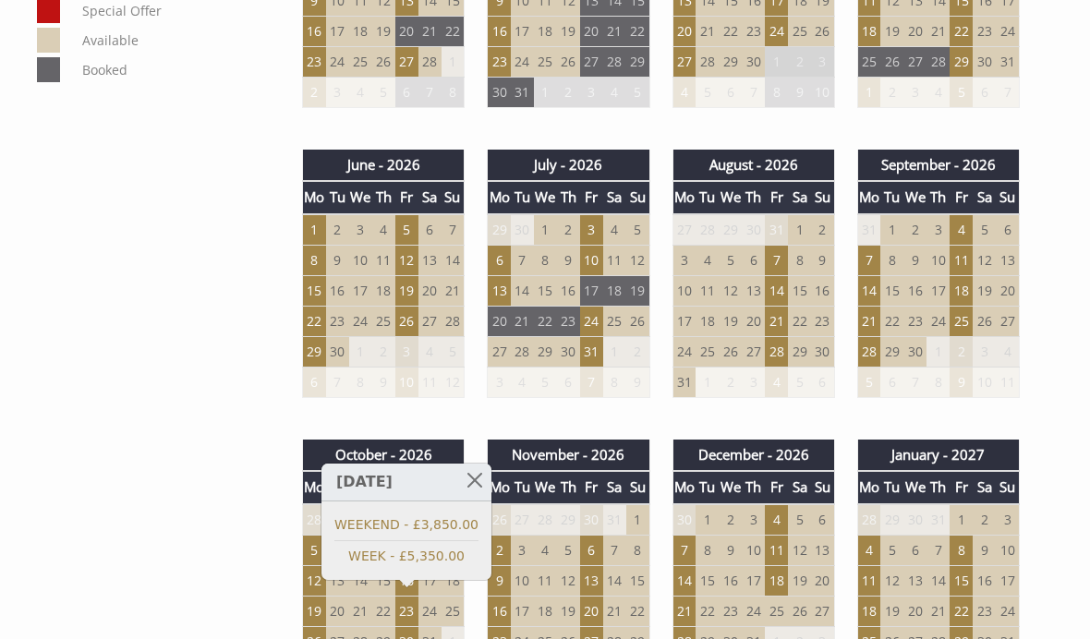
click at [553, 407] on div "July - 2026 Mo Tu We Th Fr Sa Su 29 30 1 2 3 4 5 6 7 8 9 10 11 12 13 14" at bounding box center [568, 283] width 185 height 267
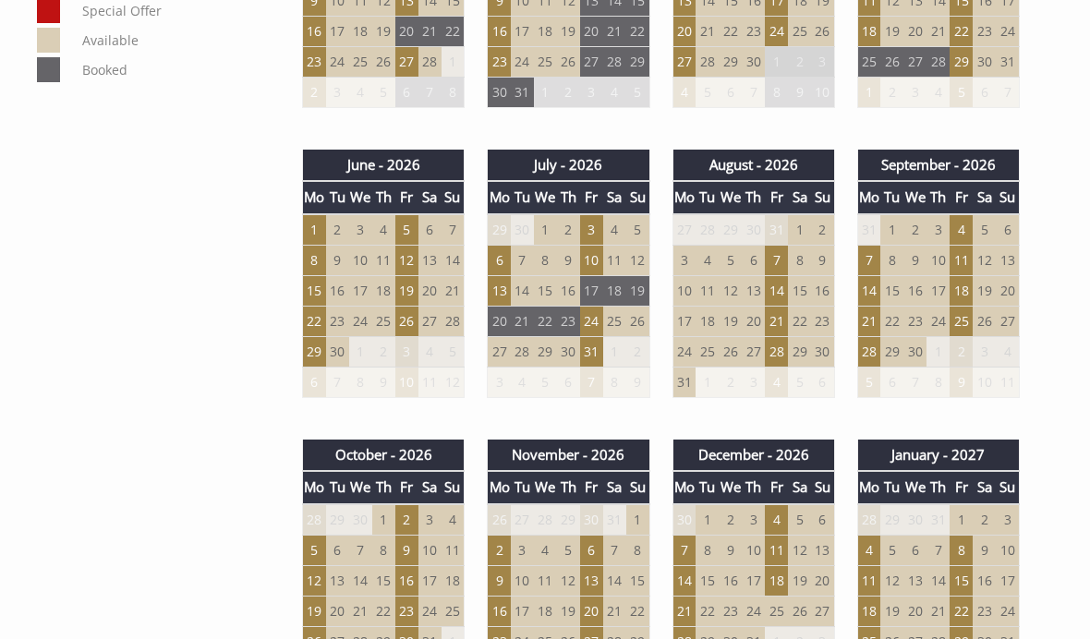
click at [420, 546] on td "10" at bounding box center [429, 550] width 23 height 30
click at [398, 542] on td "9" at bounding box center [406, 550] width 23 height 30
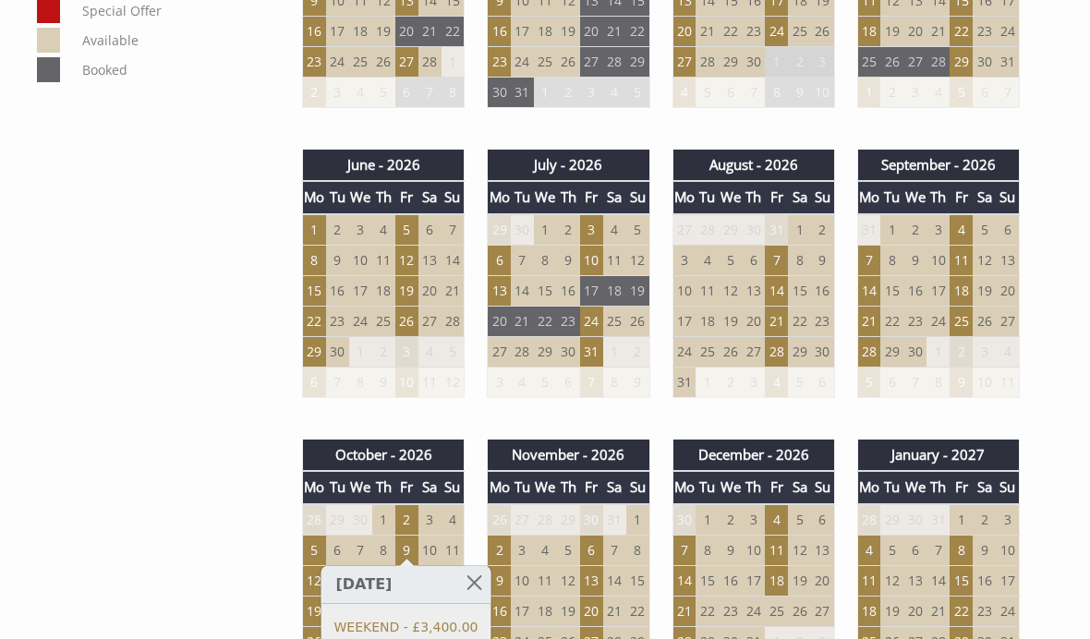
click at [590, 408] on div "July - 2026 Mo Tu We Th Fr Sa Su 29 30 1 2 3 4 5 6 7 8 9 10 11 12 13 14" at bounding box center [568, 283] width 185 height 267
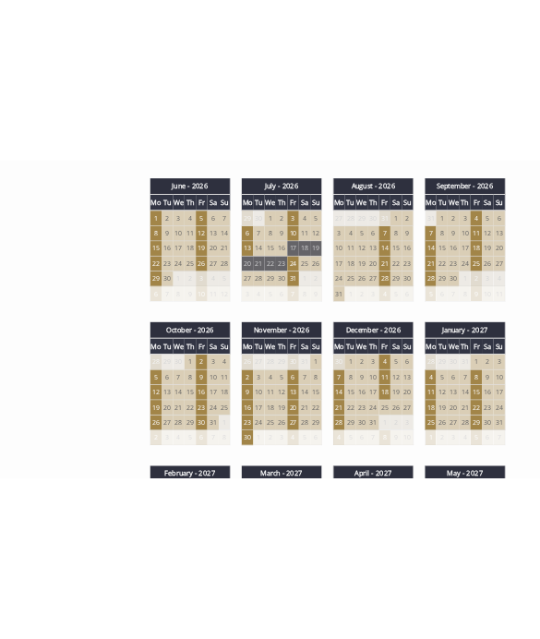
scroll to position [4578, 0]
